Goal: Task Accomplishment & Management: Use online tool/utility

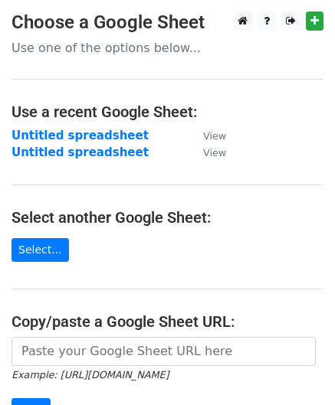
scroll to position [218, 0]
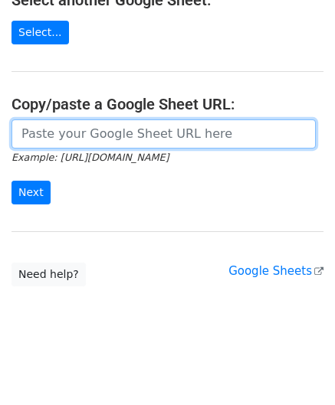
click at [52, 138] on input "url" at bounding box center [163, 133] width 304 height 29
paste input "[URL][DOMAIN_NAME]"
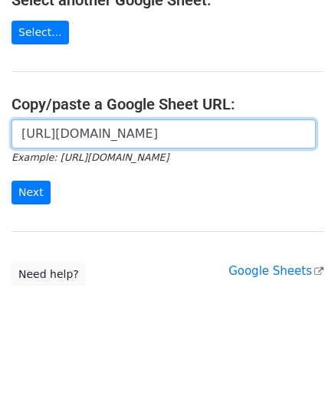
scroll to position [0, 329]
type input "[URL][DOMAIN_NAME]"
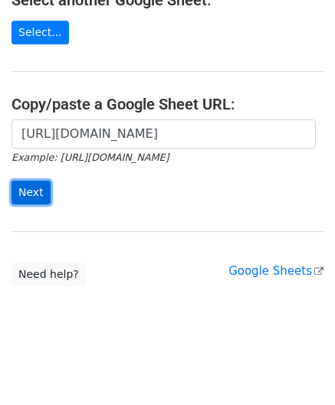
click at [34, 190] on input "Next" at bounding box center [30, 193] width 39 height 24
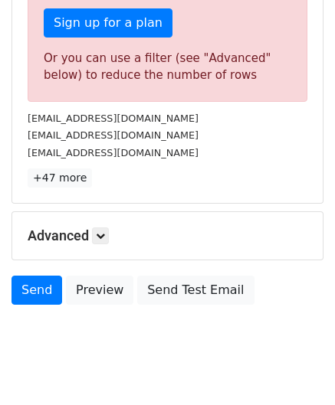
scroll to position [517, 0]
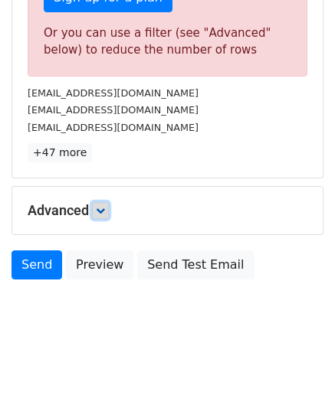
click at [103, 206] on icon at bounding box center [100, 210] width 9 height 9
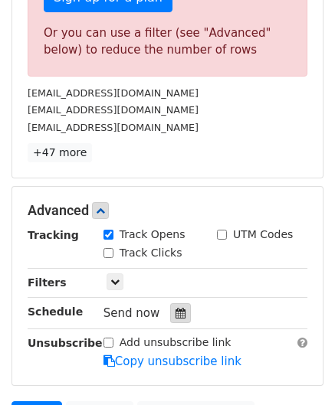
click at [175, 308] on icon at bounding box center [180, 313] width 10 height 11
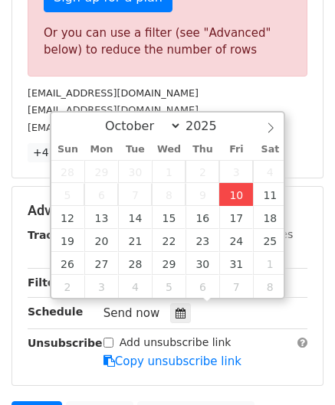
type input "2025-10-10 12:00"
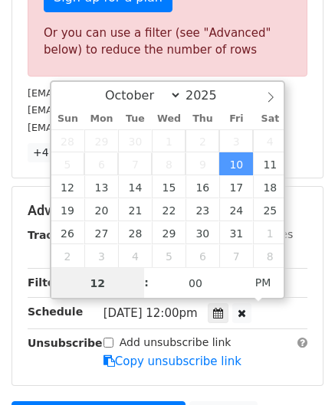
paste input "0"
type input "10"
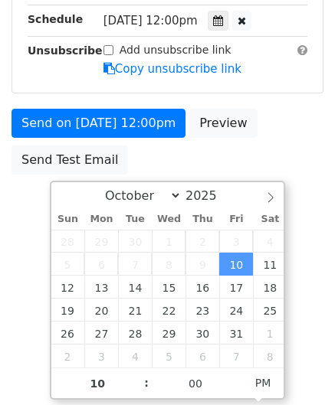
type input "2025-10-10 22:00"
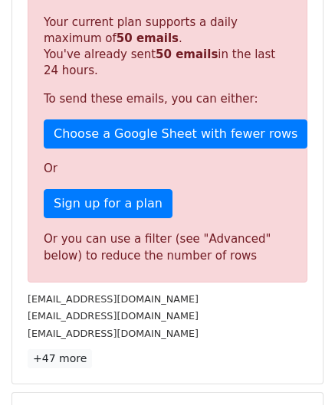
scroll to position [702, 0]
